Goal: Information Seeking & Learning: Learn about a topic

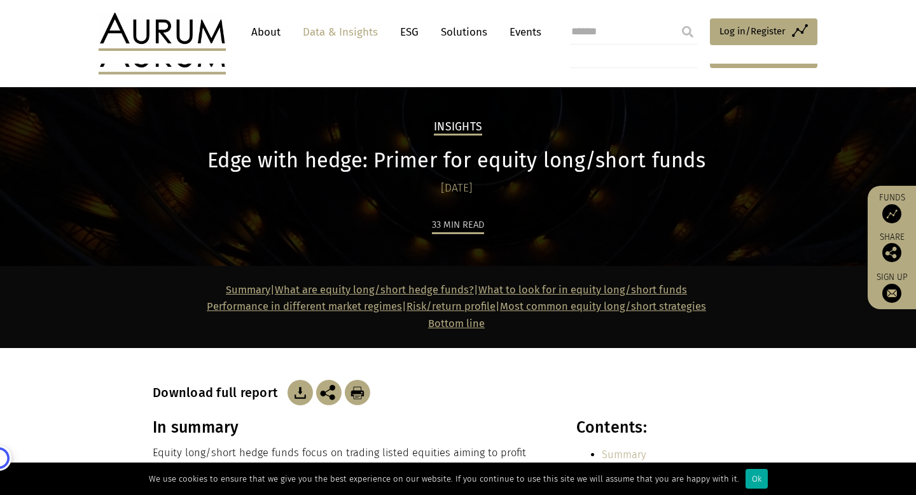
scroll to position [168, 0]
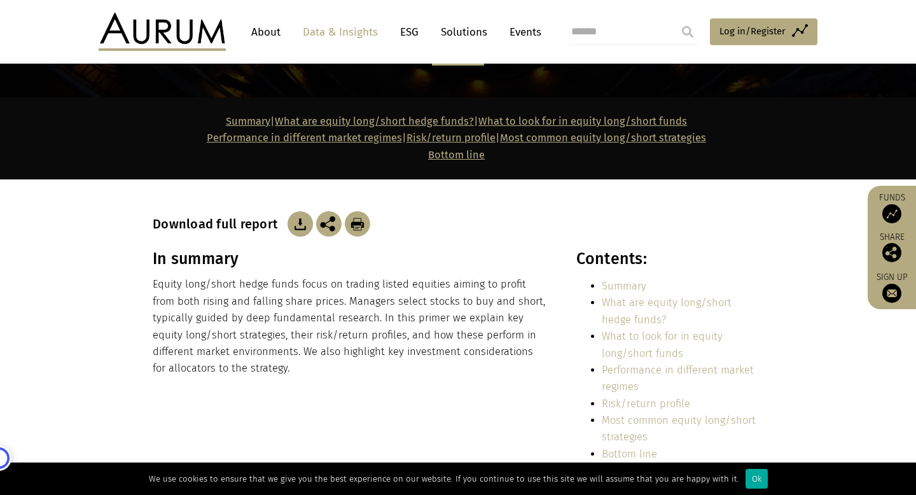
click at [201, 31] on img at bounding box center [162, 32] width 127 height 38
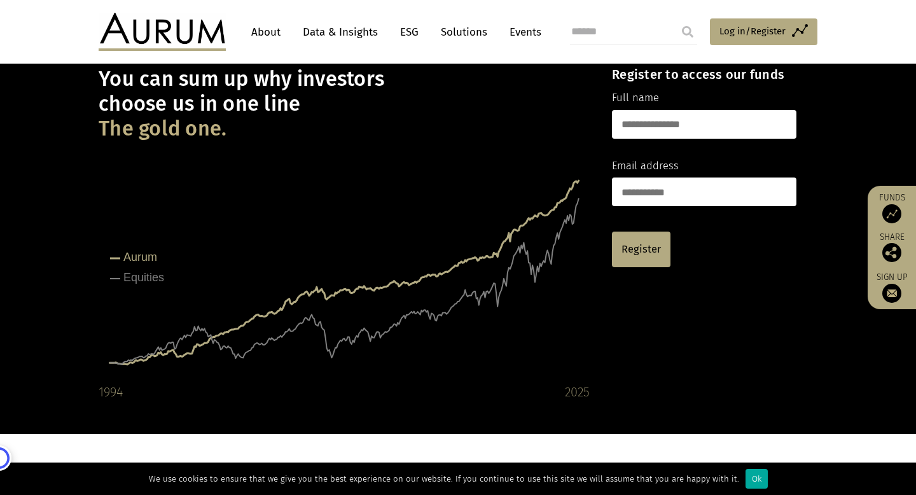
scroll to position [78, 0]
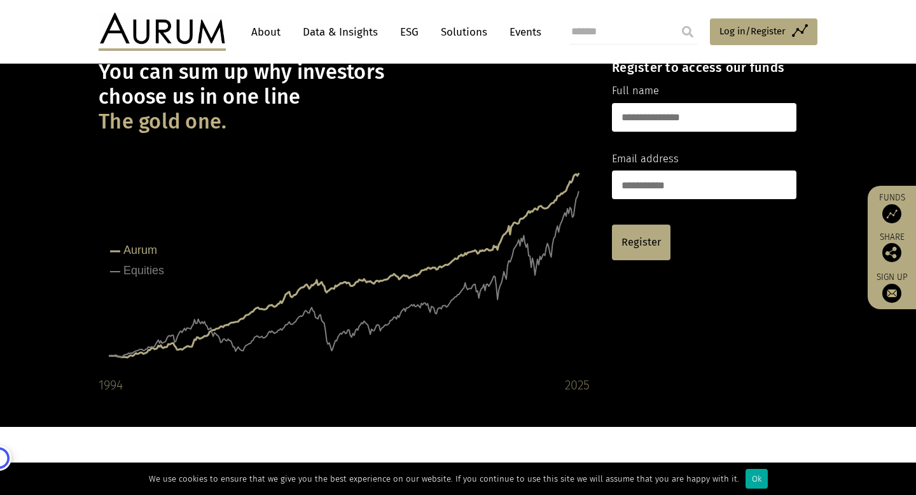
click at [110, 386] on div "1994" at bounding box center [111, 384] width 24 height 20
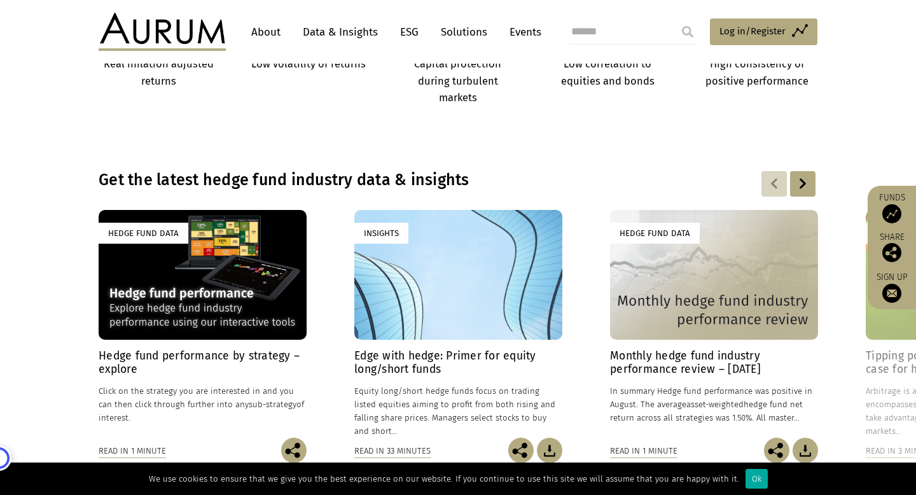
scroll to position [821, 0]
click at [203, 360] on h4 "Hedge fund performance by strategy – explore" at bounding box center [203, 361] width 208 height 27
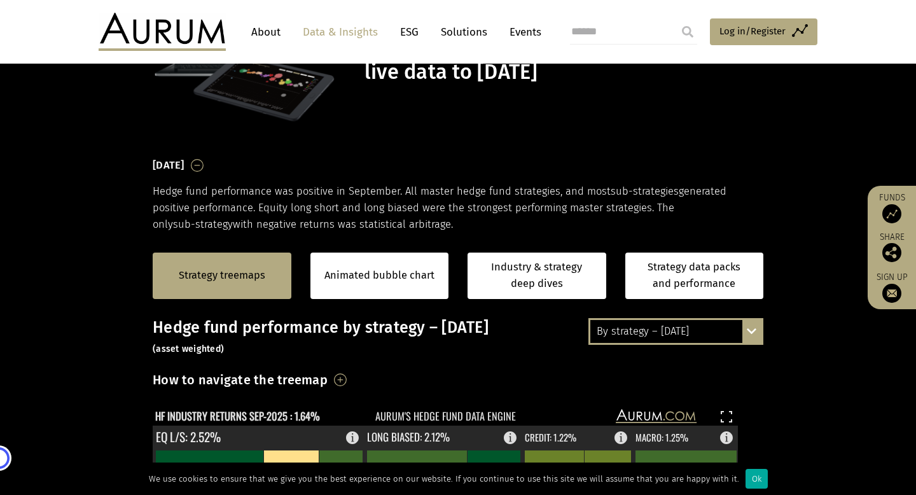
scroll to position [108, 0]
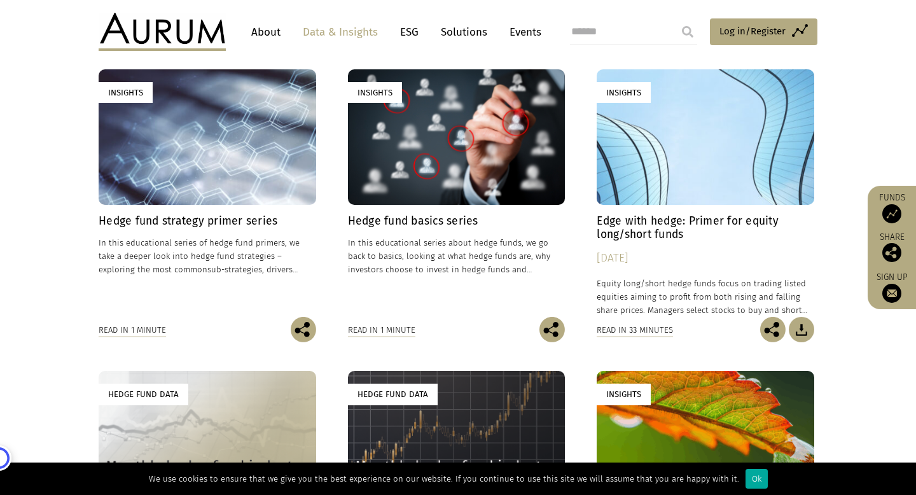
scroll to position [404, 0]
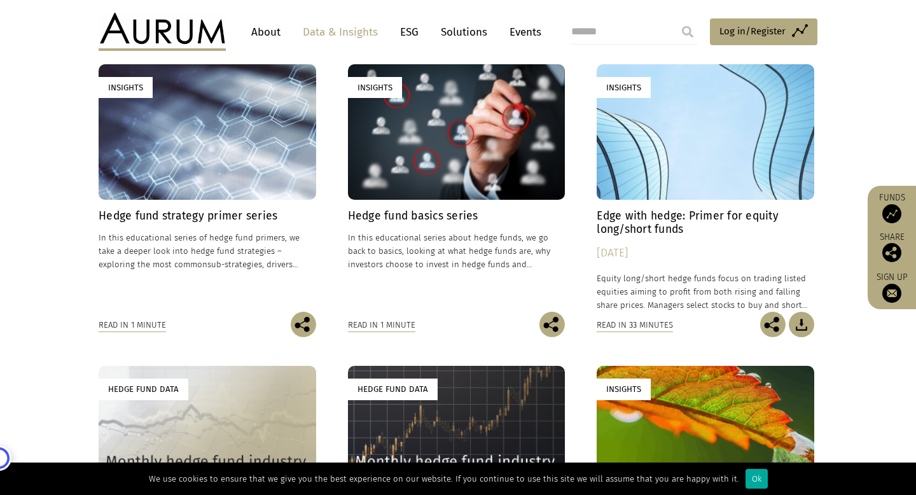
click at [630, 226] on h4 "Edge with hedge: Primer for equity long/short funds" at bounding box center [704, 222] width 217 height 27
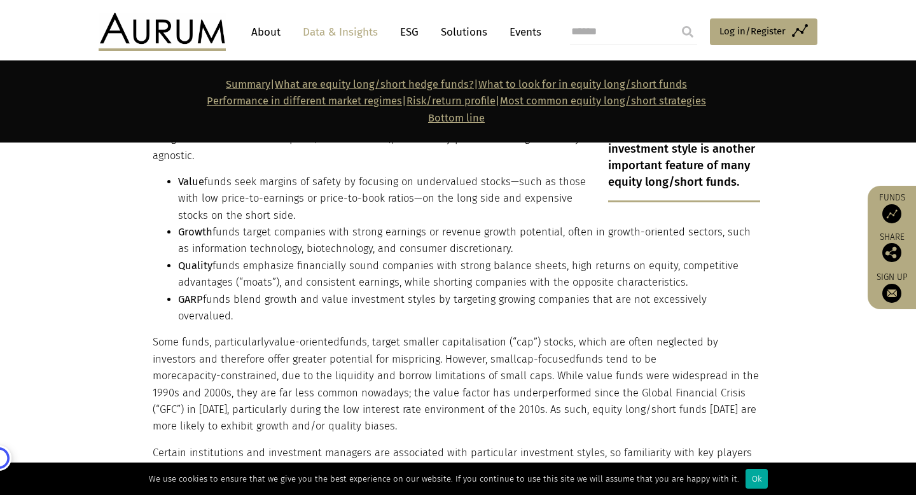
scroll to position [2213, 0]
click at [410, 30] on link "ESG" at bounding box center [409, 32] width 31 height 24
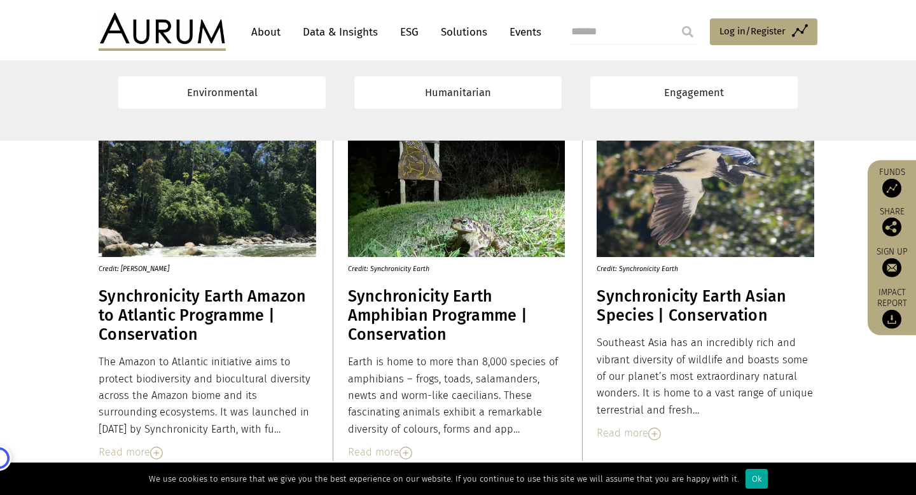
scroll to position [1330, 0]
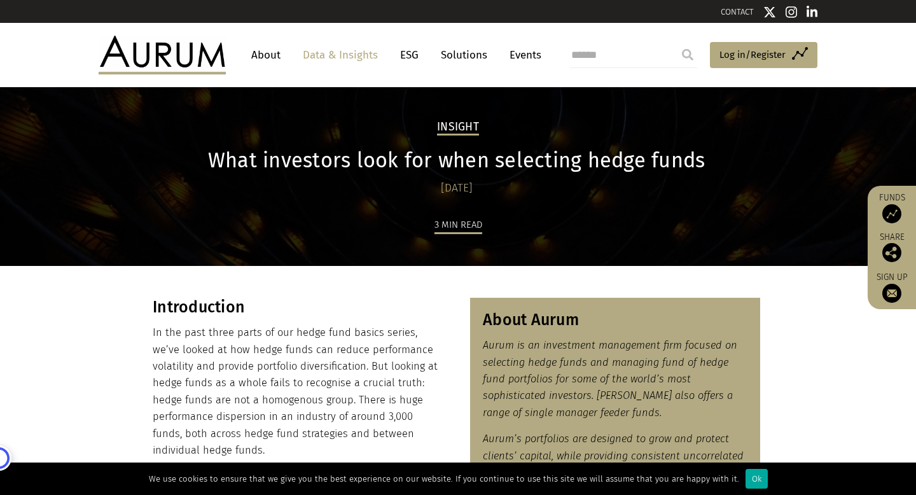
click at [483, 50] on link "Solutions" at bounding box center [463, 55] width 59 height 24
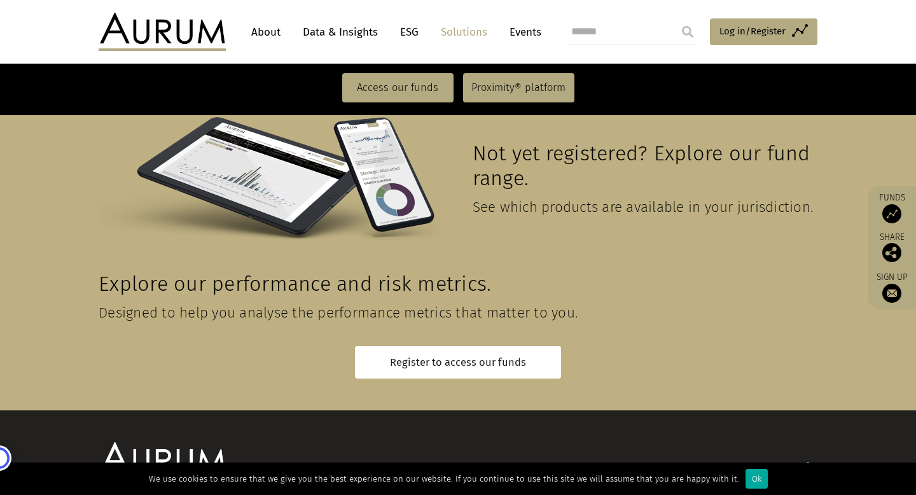
scroll to position [2883, 0]
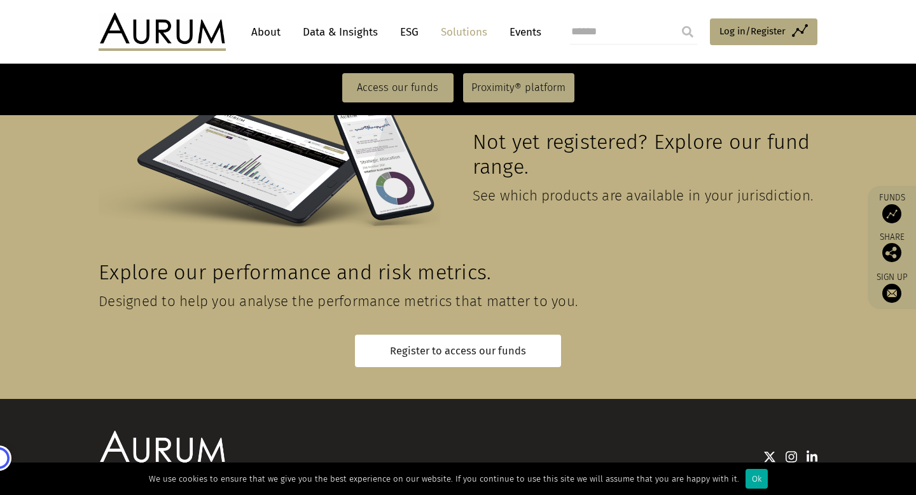
click at [474, 34] on link "Solutions" at bounding box center [463, 32] width 59 height 24
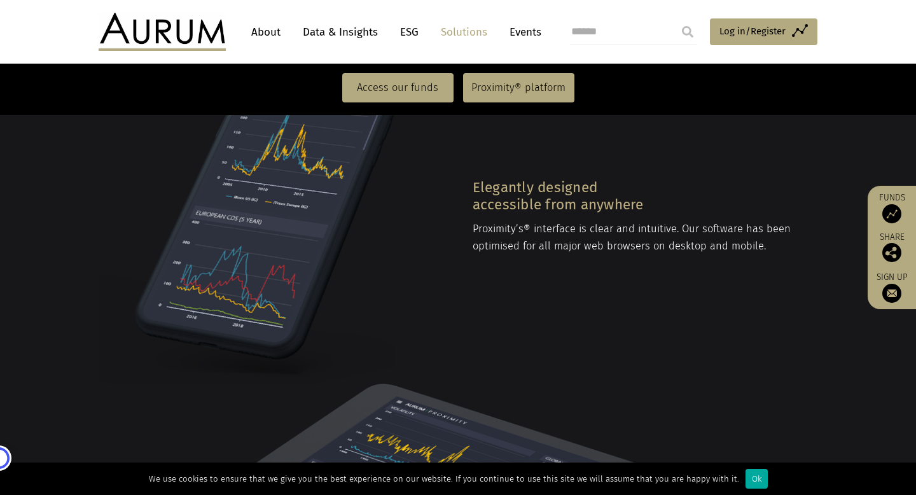
scroll to position [1624, 0]
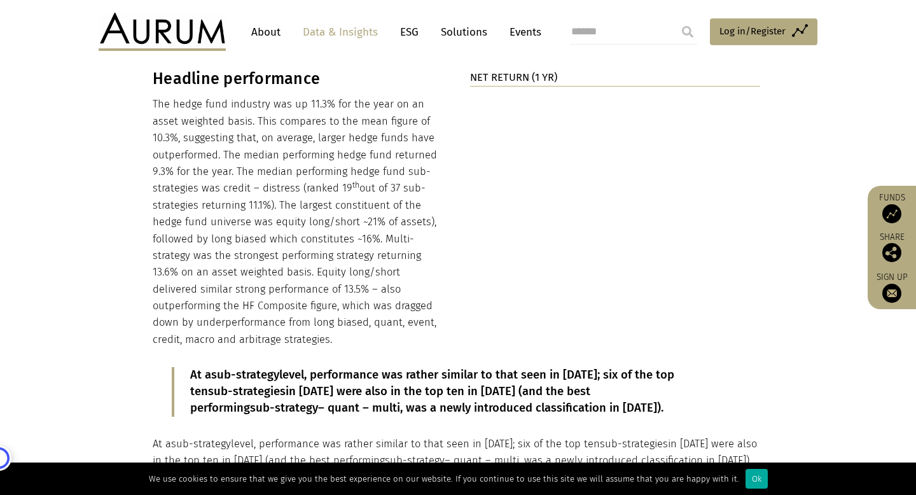
scroll to position [1334, 0]
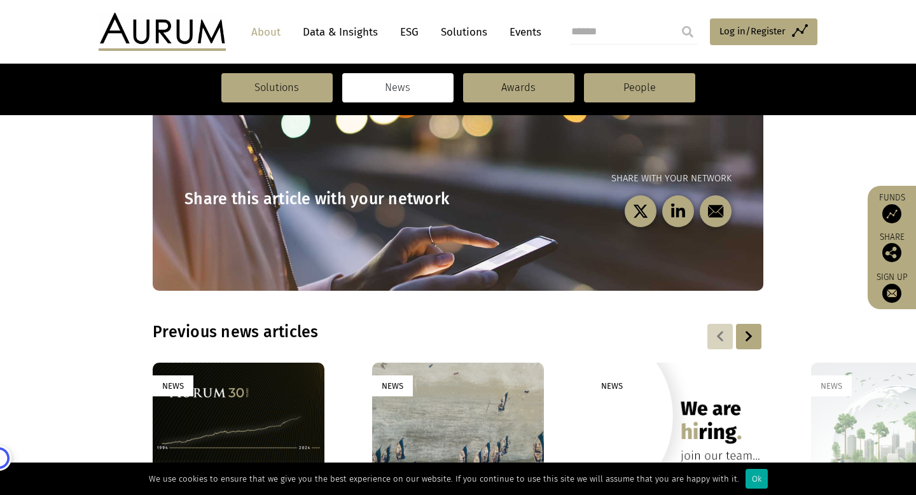
scroll to position [746, 0]
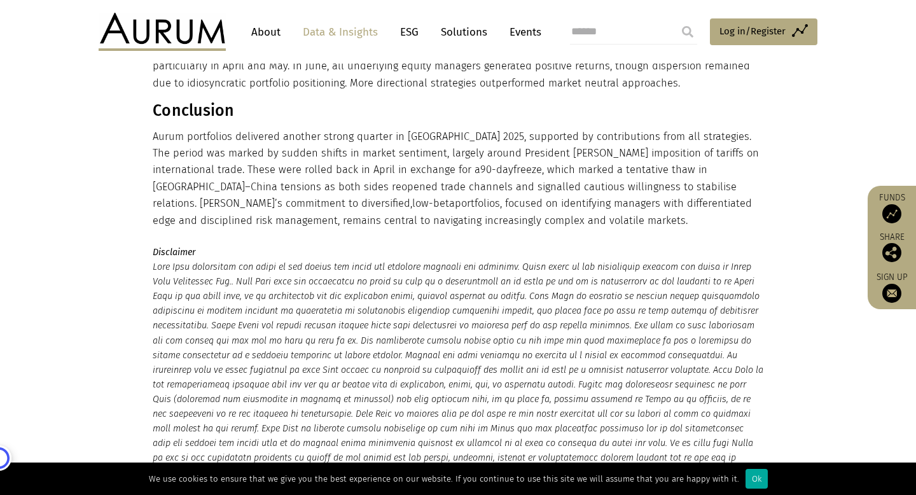
scroll to position [1253, 0]
click at [586, 144] on p "Aurum portfolios delivered another strong quarter in Q2 2025, supported by cont…" at bounding box center [456, 177] width 607 height 100
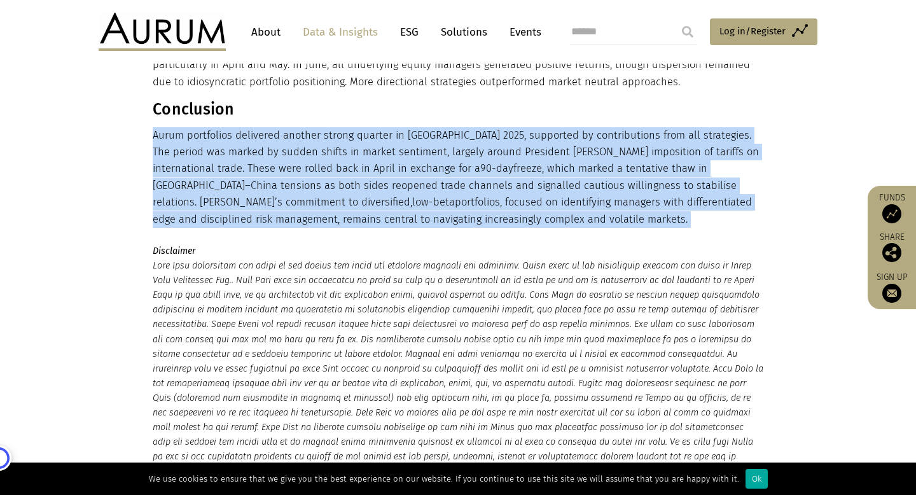
copy main "Aurum portfolios delivered another strong quarter in Q2 2025, supported by cont…"
